Goal: Transaction & Acquisition: Purchase product/service

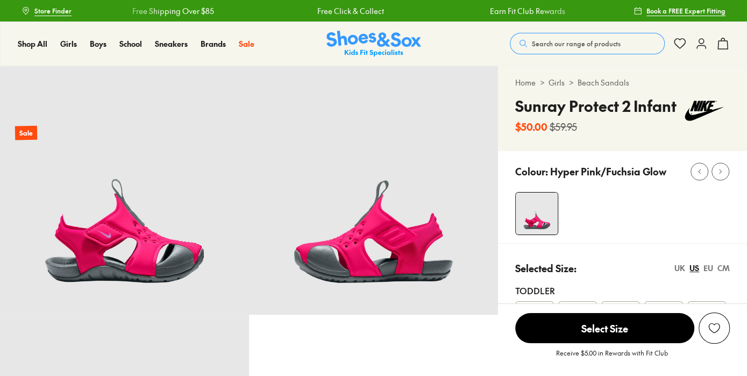
click at [677, 243] on div "Colour: Hyper Pink/Fuchsia Glow" at bounding box center [622, 197] width 249 height 92
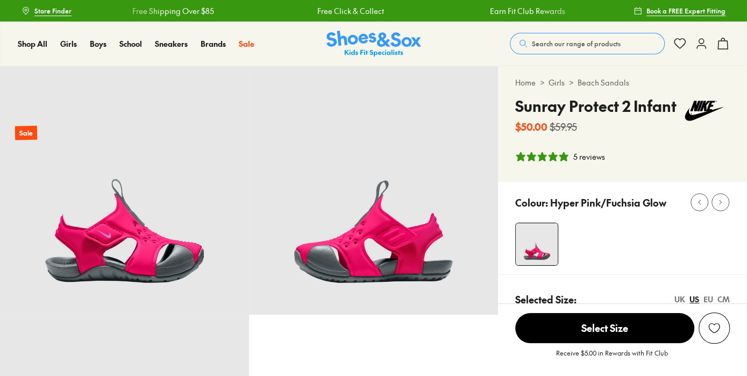
select select "*"
click at [676, 299] on div "UK" at bounding box center [679, 298] width 11 height 11
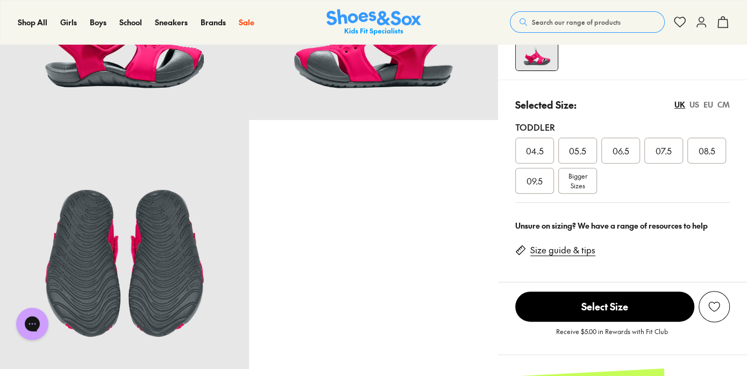
scroll to position [193, 0]
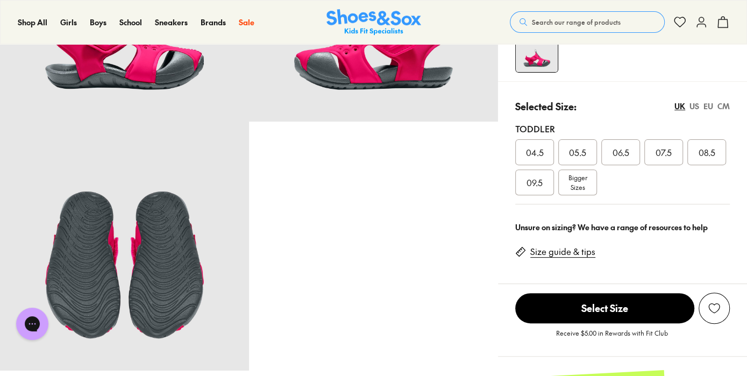
click at [621, 164] on div "06.5" at bounding box center [620, 152] width 39 height 26
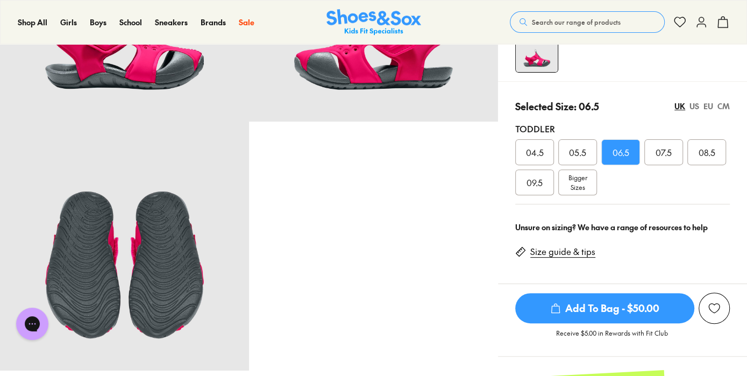
click at [575, 316] on span "Add To Bag - $50.00" at bounding box center [604, 308] width 179 height 30
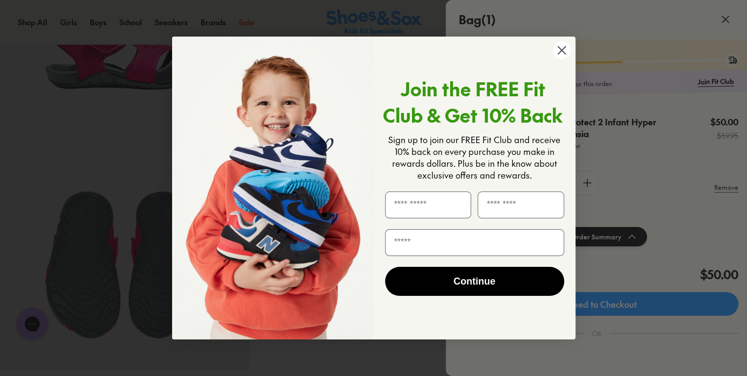
click at [558, 48] on circle "Close dialog" at bounding box center [561, 50] width 18 height 18
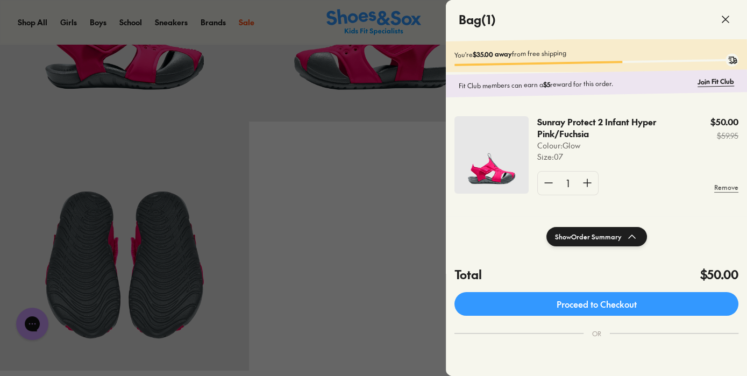
click at [403, 170] on div at bounding box center [373, 188] width 747 height 376
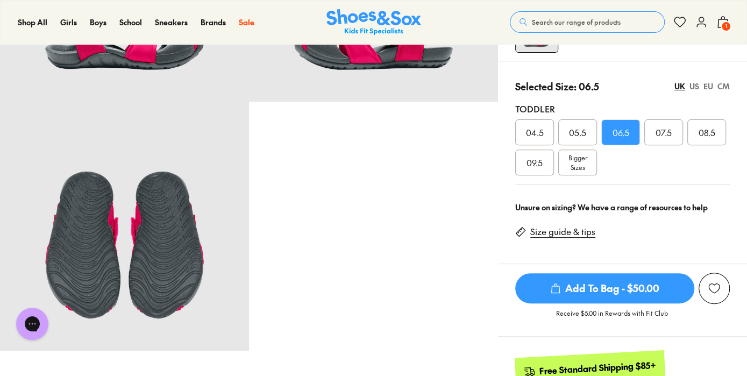
scroll to position [214, 0]
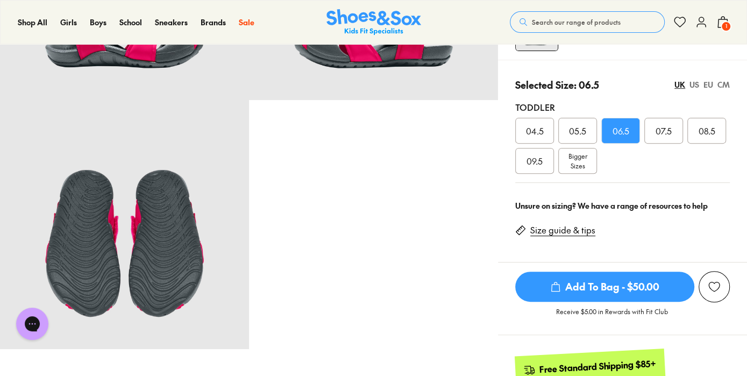
click at [583, 288] on span "Add To Bag - $50.00" at bounding box center [604, 286] width 179 height 30
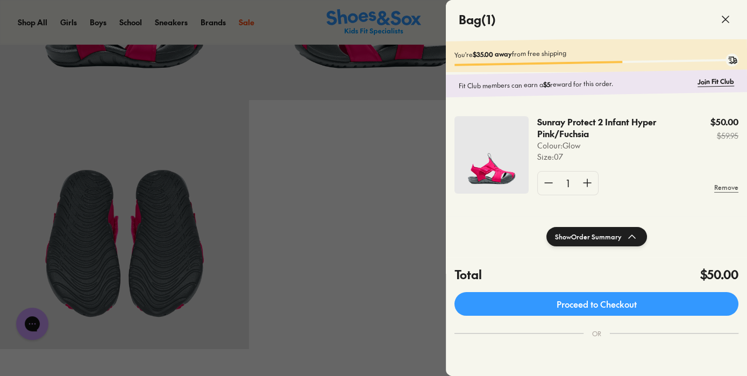
click at [403, 189] on div at bounding box center [373, 188] width 747 height 376
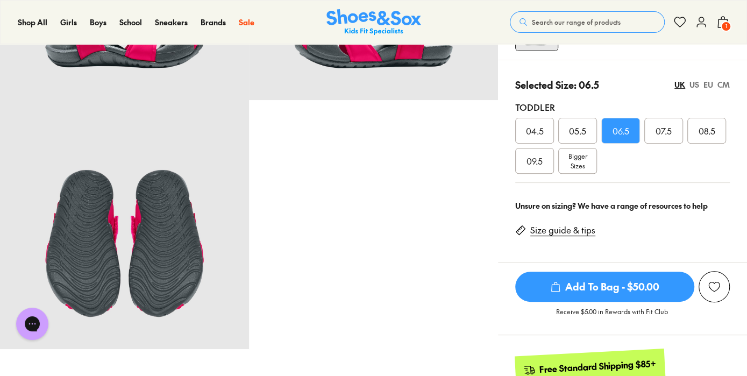
click at [586, 289] on span "Add To Bag - $50.00" at bounding box center [604, 286] width 179 height 30
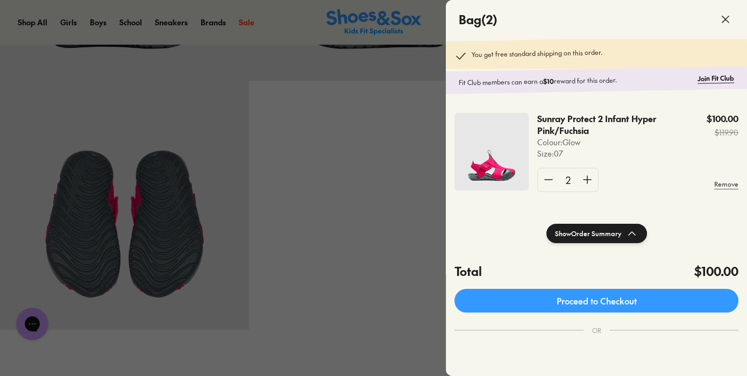
scroll to position [236, 0]
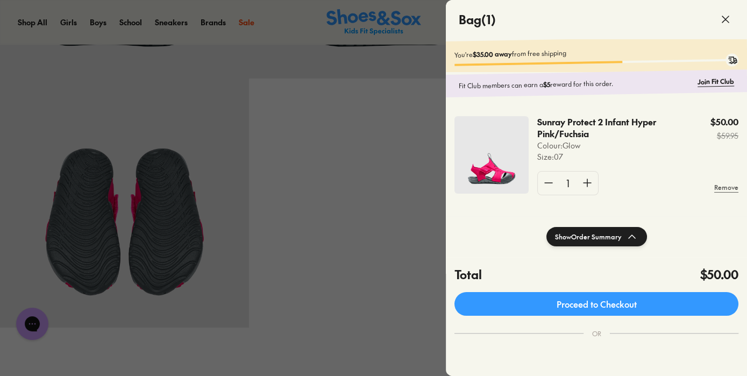
click at [722, 19] on icon at bounding box center [725, 19] width 13 height 13
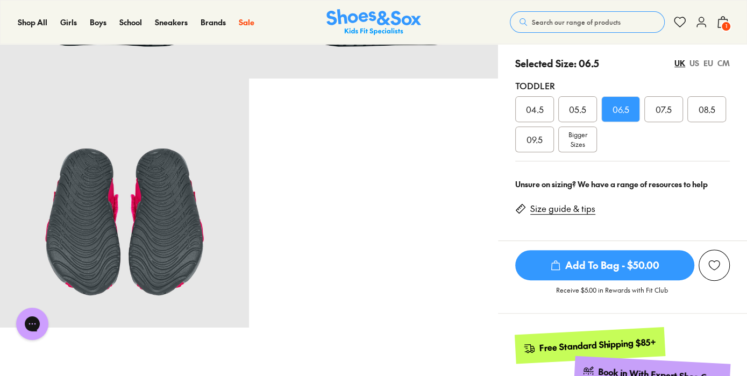
click at [722, 19] on use at bounding box center [723, 22] width 10 height 11
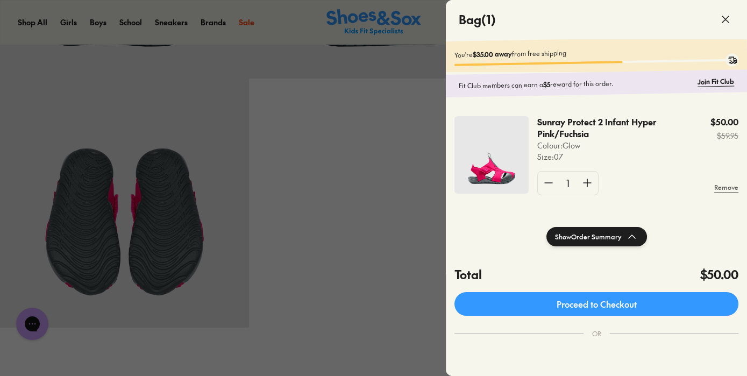
click at [644, 213] on div "Sunray Protect 2 Infant Hyper Pink/Fuchsia Colour: Glow Size : 07 $50.00 $59.95…" at bounding box center [596, 159] width 301 height 113
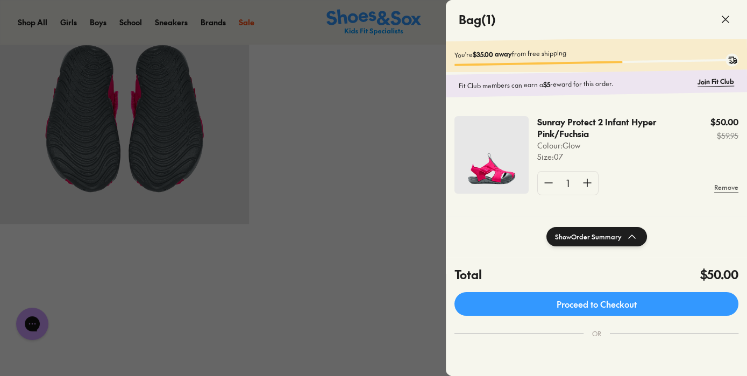
scroll to position [322, 0]
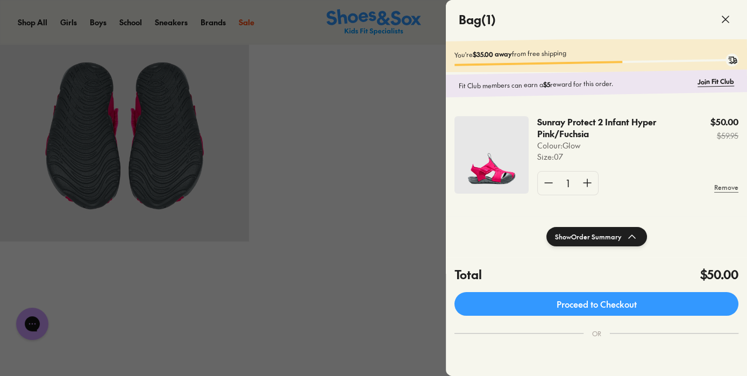
click at [726, 22] on icon at bounding box center [725, 19] width 13 height 13
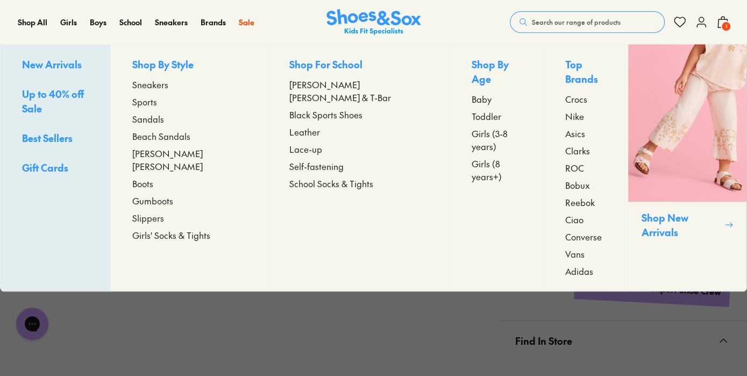
click at [471, 110] on span "Toddler" at bounding box center [486, 116] width 30 height 13
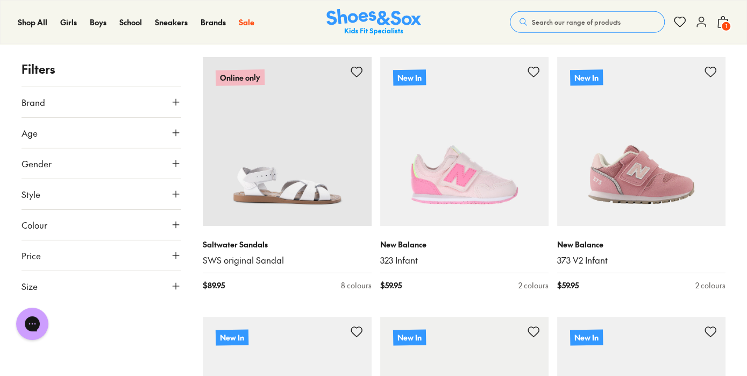
scroll to position [2235, 0]
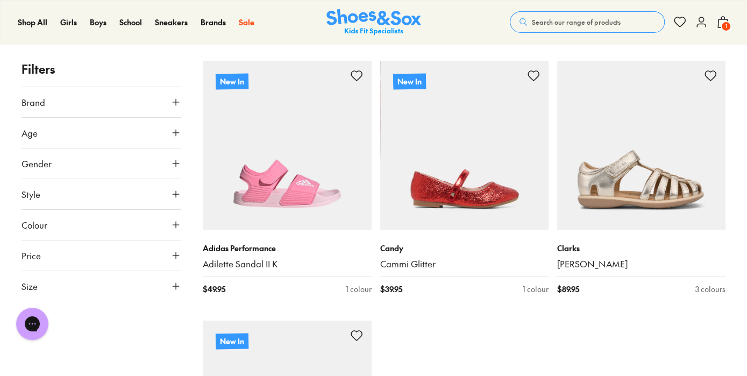
scroll to position [5373, 0]
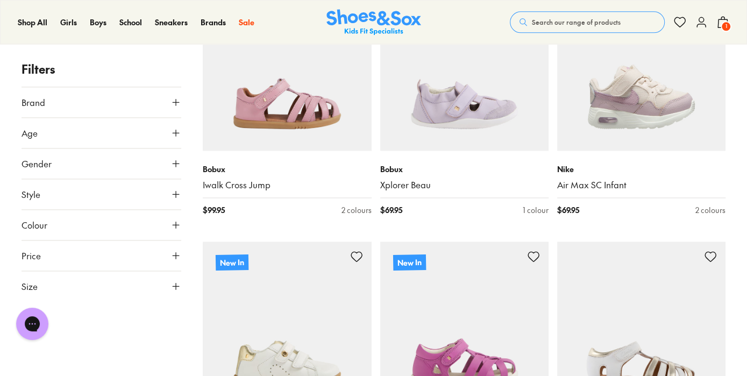
scroll to position [6469, 0]
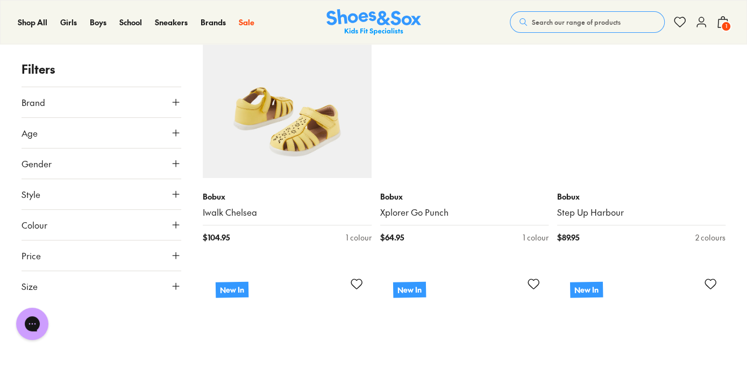
scroll to position [8575, 0]
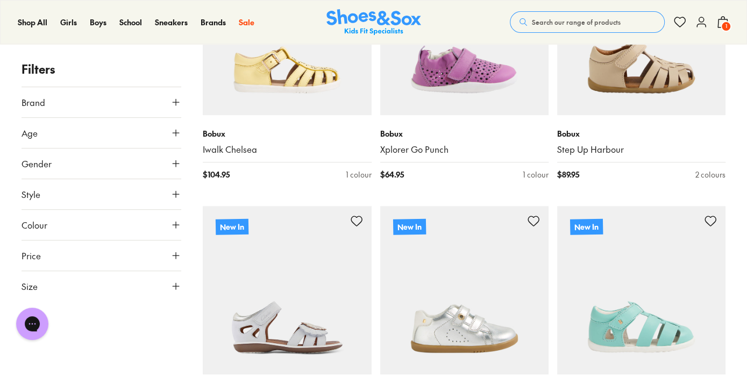
click at [726, 23] on span "1" at bounding box center [725, 26] width 11 height 11
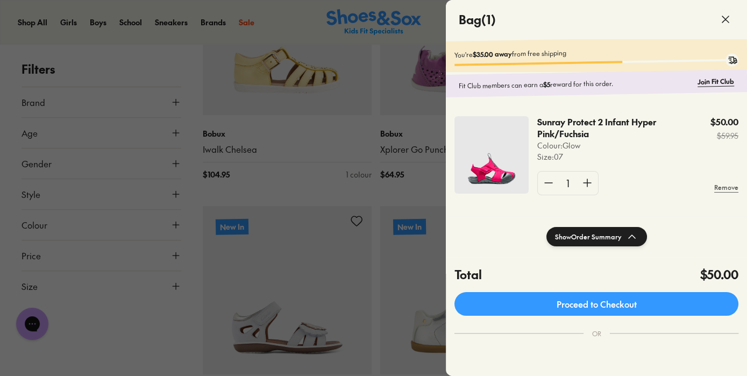
click at [491, 202] on div "Sunray Protect 2 Infant Hyper Pink/Fuchsia Colour: Glow Size : 07 $50.00 $59.95…" at bounding box center [596, 159] width 301 height 113
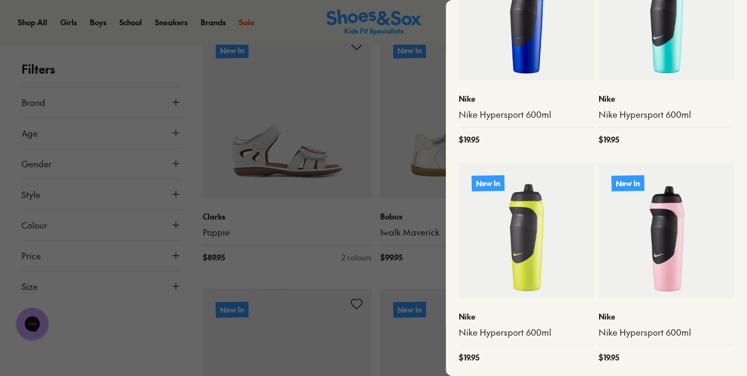
scroll to position [8790, 0]
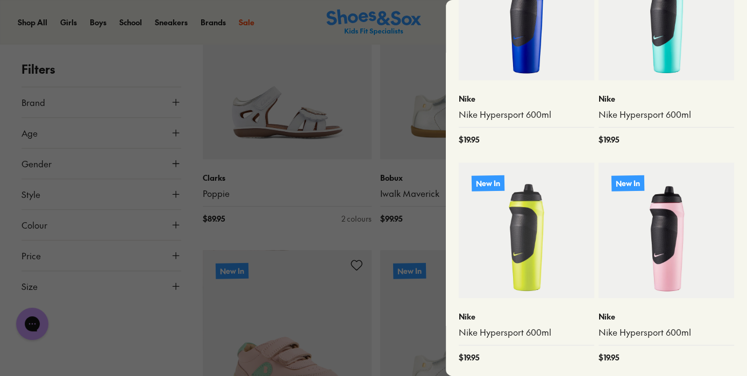
click at [118, 40] on div at bounding box center [373, 188] width 747 height 376
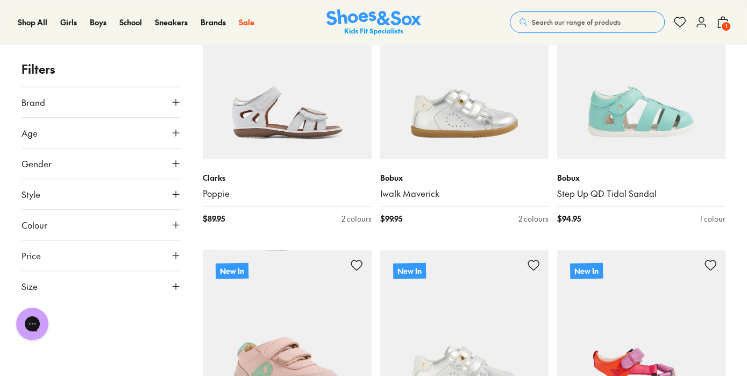
click at [698, 25] on icon at bounding box center [700, 22] width 13 height 13
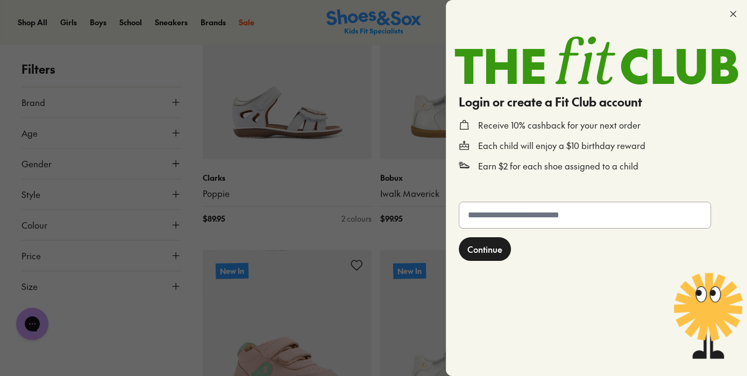
click at [733, 18] on icon at bounding box center [732, 14] width 11 height 11
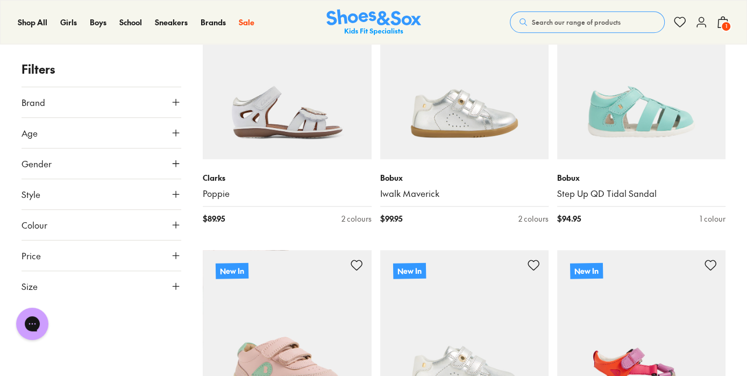
click at [105, 277] on button "Size" at bounding box center [101, 286] width 160 height 30
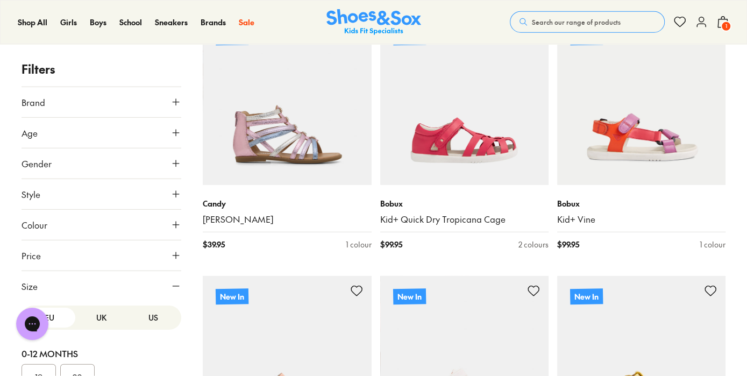
scroll to position [7437, 0]
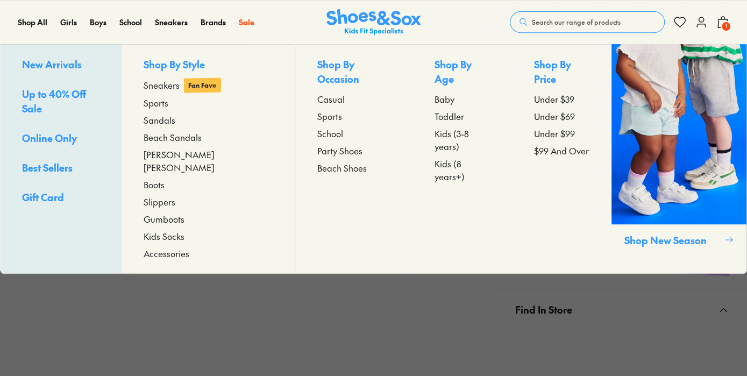
select select "*"
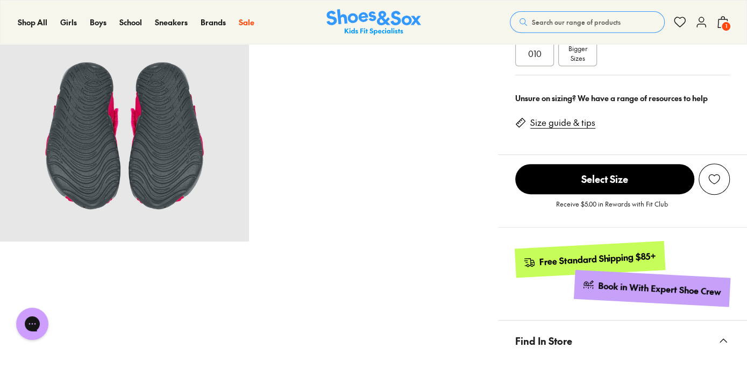
click at [259, 356] on div "Pinch & Zoom (100%) Sale" at bounding box center [249, 236] width 498 height 985
click at [372, 343] on div "Pinch & Zoom (100%) Sale" at bounding box center [249, 236] width 498 height 985
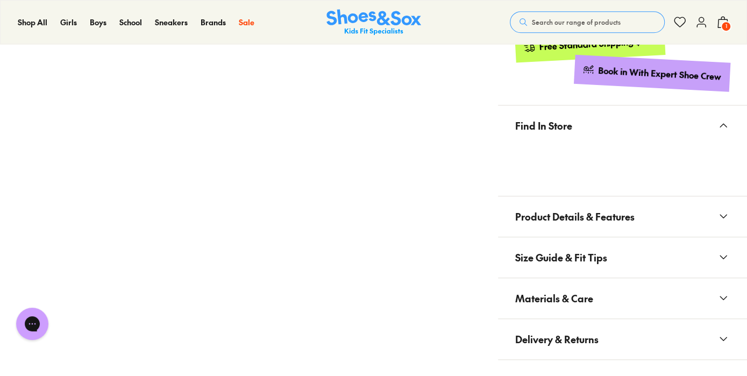
scroll to position [537, 0]
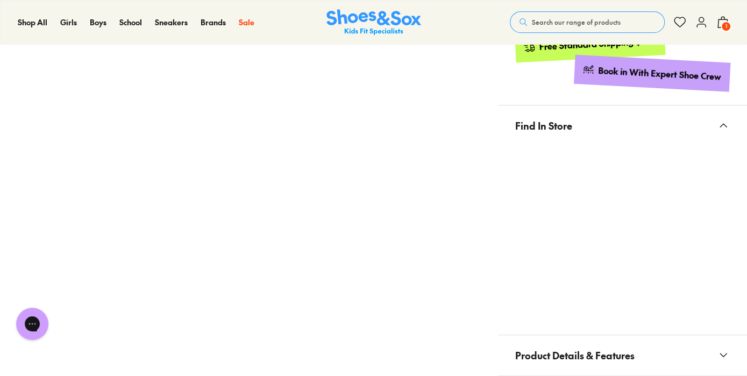
click at [418, 205] on div "Pinch & Zoom (100%) Sale" at bounding box center [249, 90] width 498 height 1123
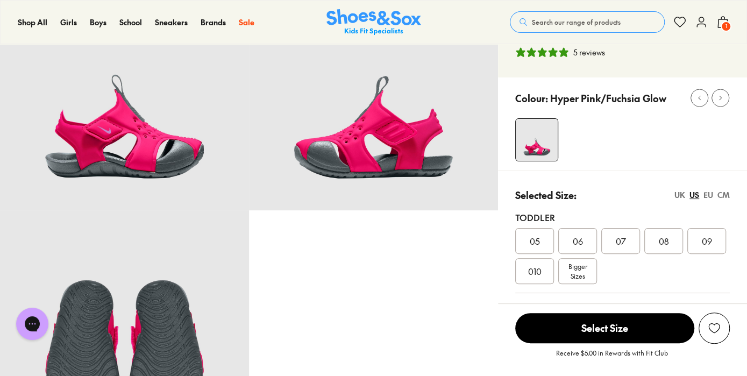
scroll to position [85, 0]
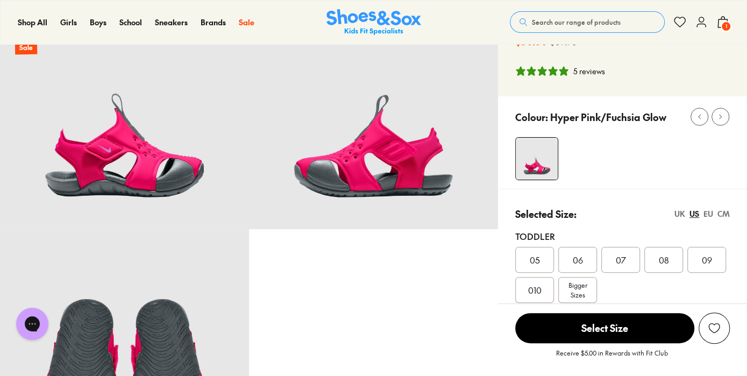
click at [620, 257] on span "07" at bounding box center [620, 259] width 10 height 13
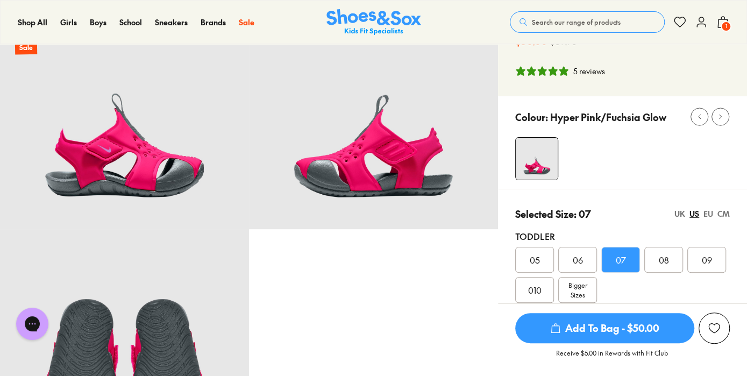
click at [684, 210] on div "UK" at bounding box center [679, 213] width 11 height 11
click at [707, 214] on div "EU" at bounding box center [708, 213] width 10 height 11
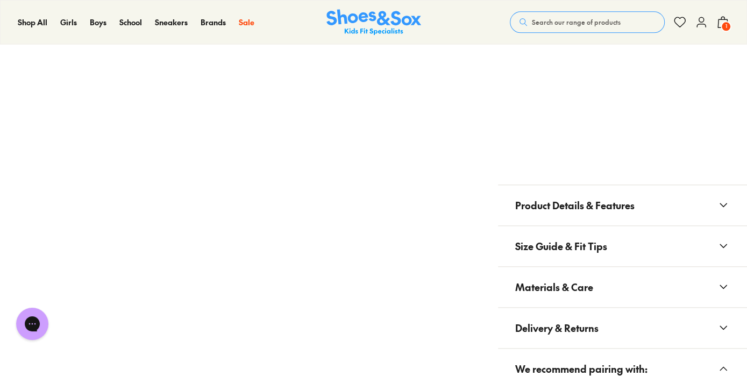
scroll to position [773, 0]
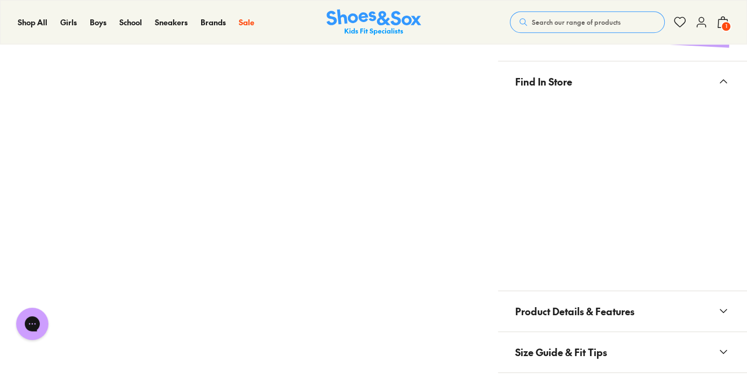
scroll to position [580, 0]
click at [361, 220] on div "Pinch & Zoom (100%) Sale" at bounding box center [249, 90] width 498 height 1209
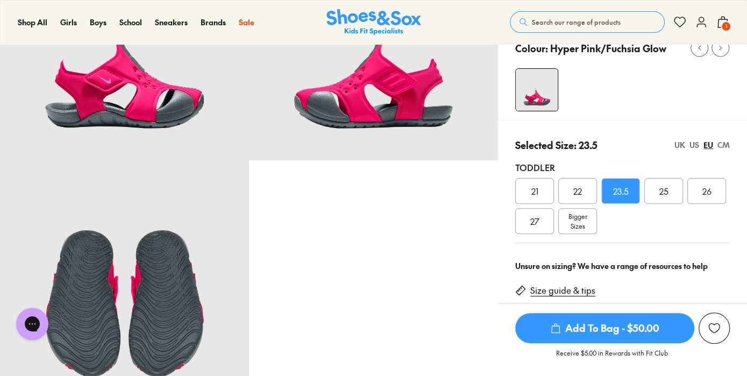
scroll to position [150, 0]
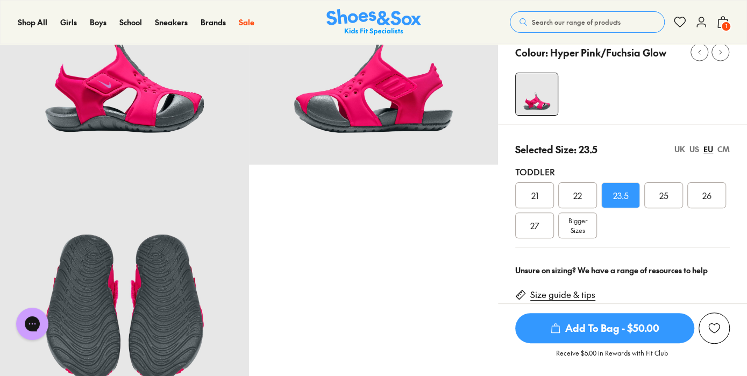
click at [727, 26] on span "1" at bounding box center [725, 26] width 11 height 11
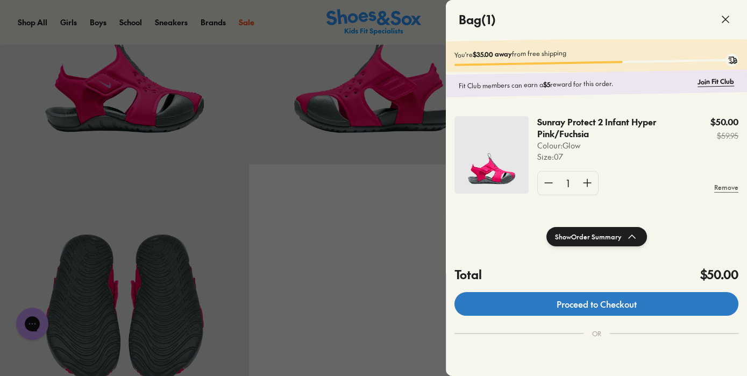
click at [603, 307] on link "Proceed to Checkout" at bounding box center [596, 304] width 284 height 24
